Goal: Information Seeking & Learning: Find specific fact

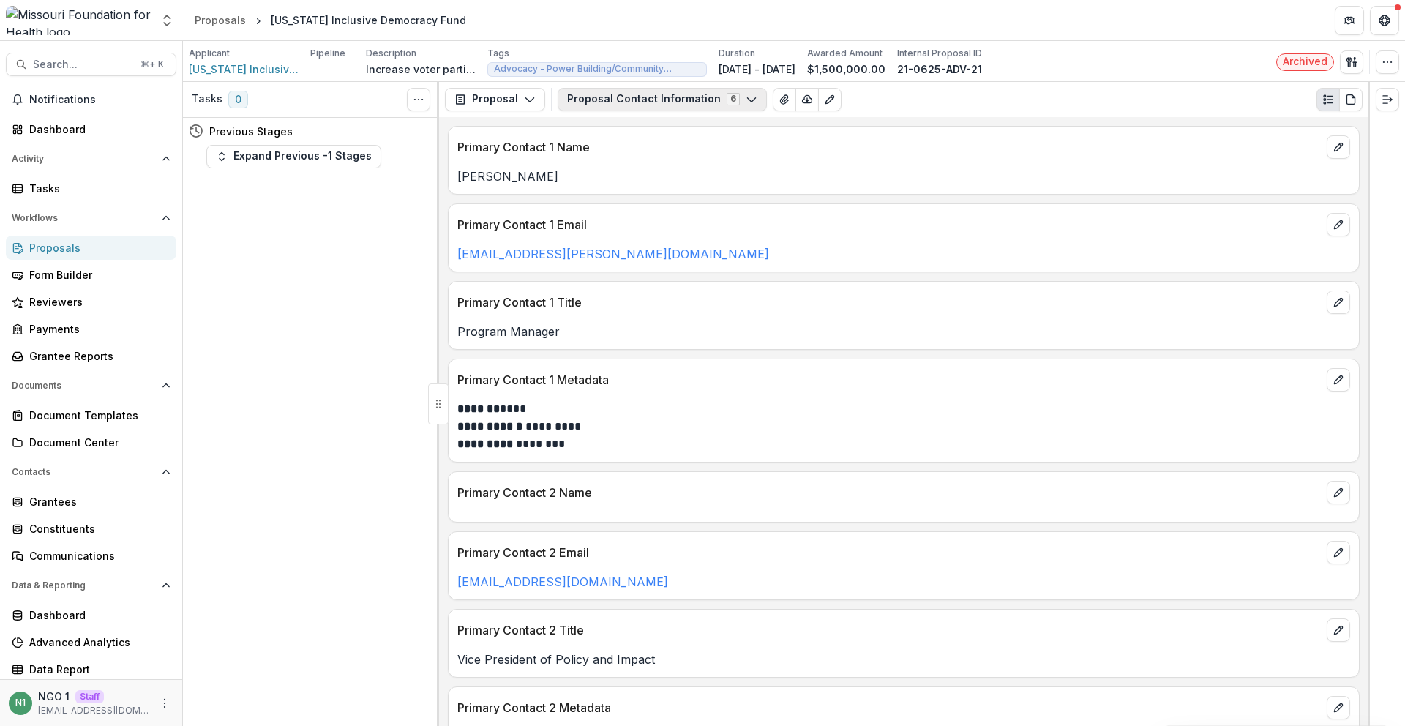
click at [637, 97] on button "Proposal Contact Information 6" at bounding box center [662, 99] width 209 height 23
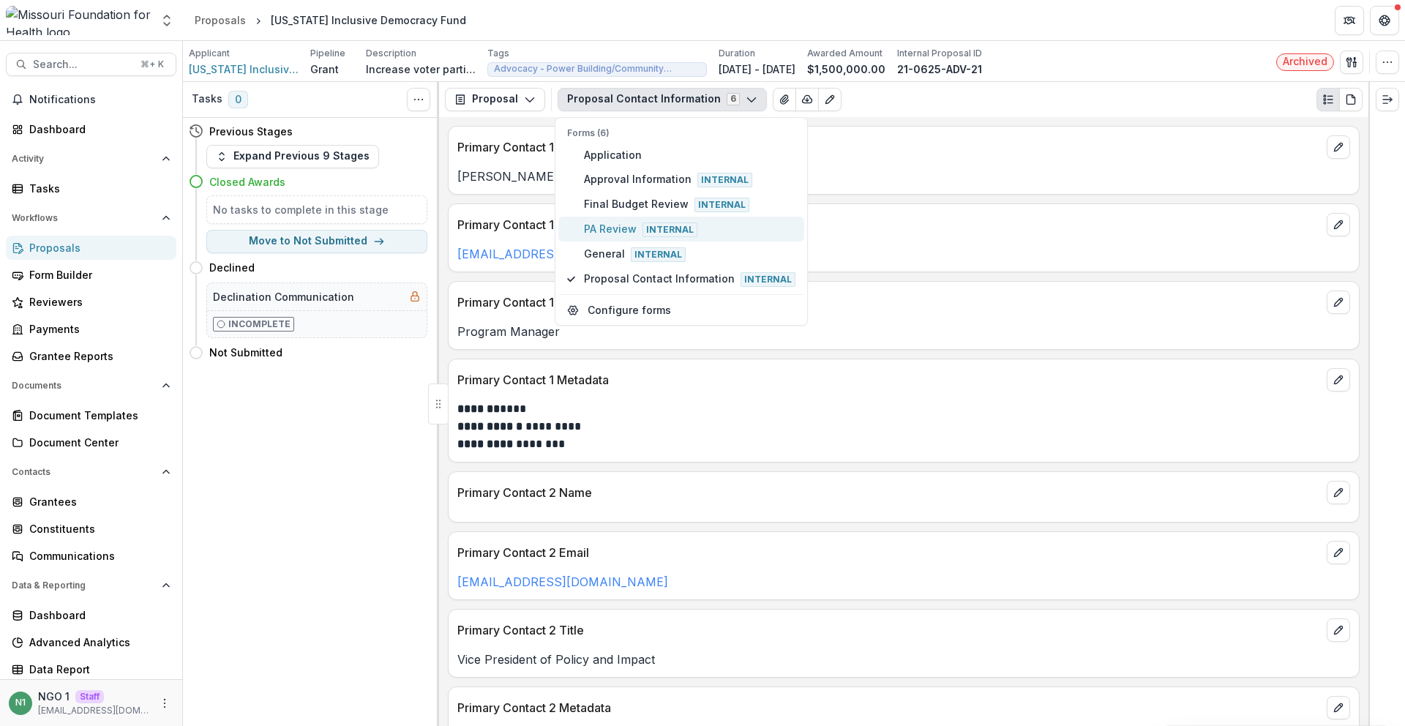
click at [628, 235] on span "PA Review Internal" at bounding box center [689, 229] width 211 height 16
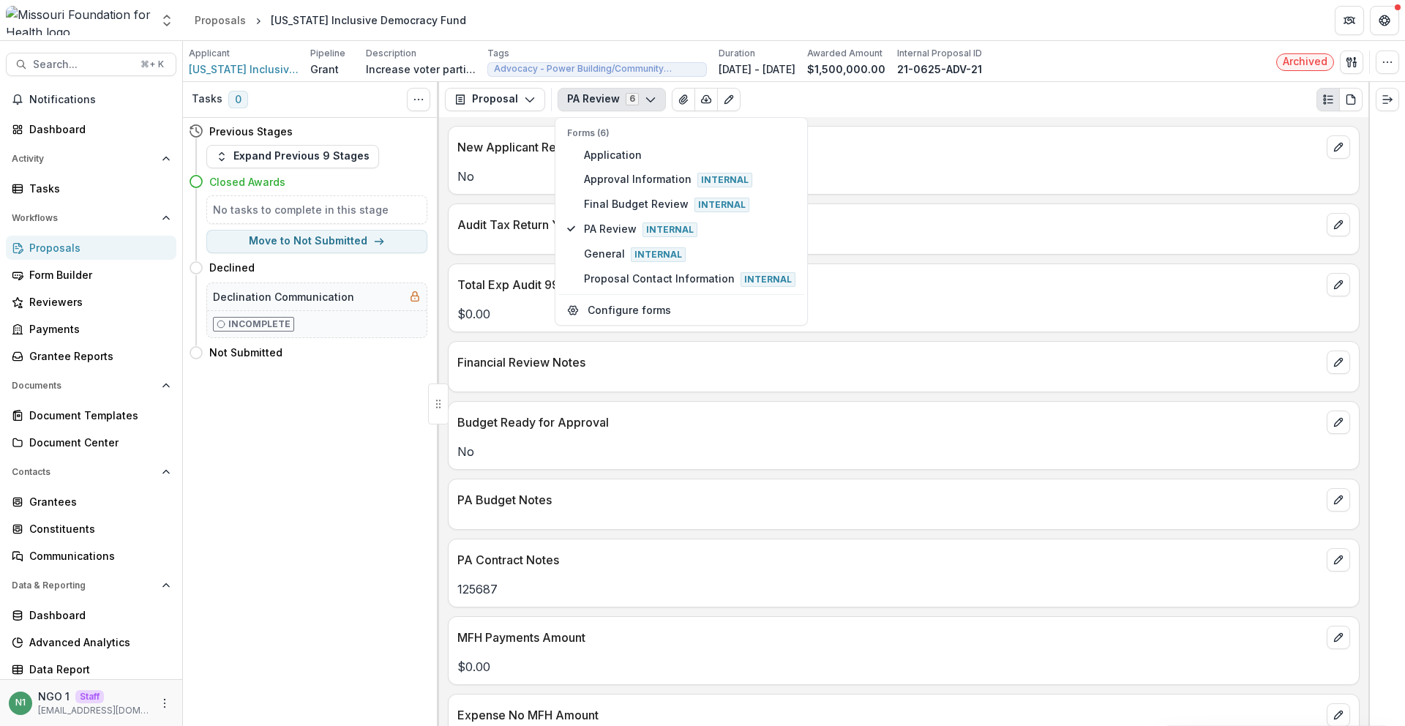
click at [579, 497] on p "PA Budget Notes" at bounding box center [889, 500] width 864 height 18
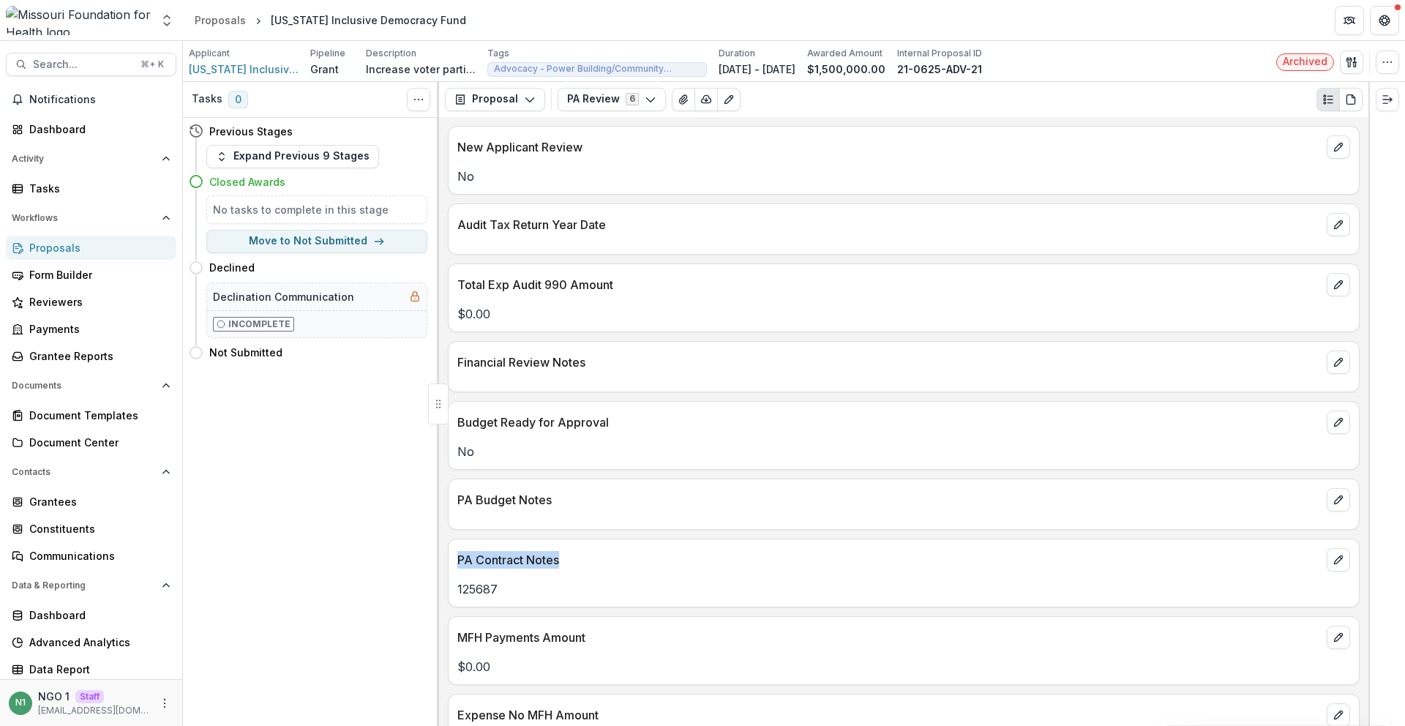
click at [449, 561] on div "PA Contract Notes" at bounding box center [904, 555] width 910 height 32
copy p "PA Contract Notes"
click at [601, 544] on div "PA Contract Notes" at bounding box center [904, 555] width 910 height 32
